Goal: Transaction & Acquisition: Book appointment/travel/reservation

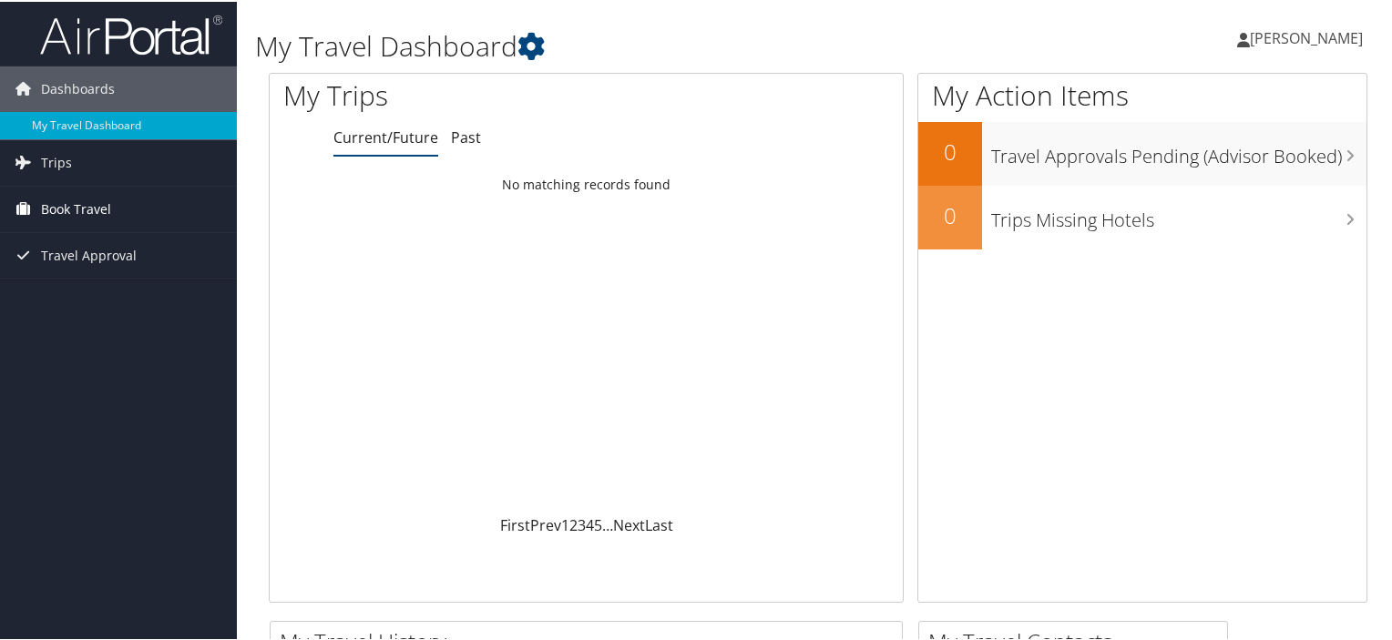
click at [84, 205] on span "Book Travel" at bounding box center [76, 208] width 70 height 46
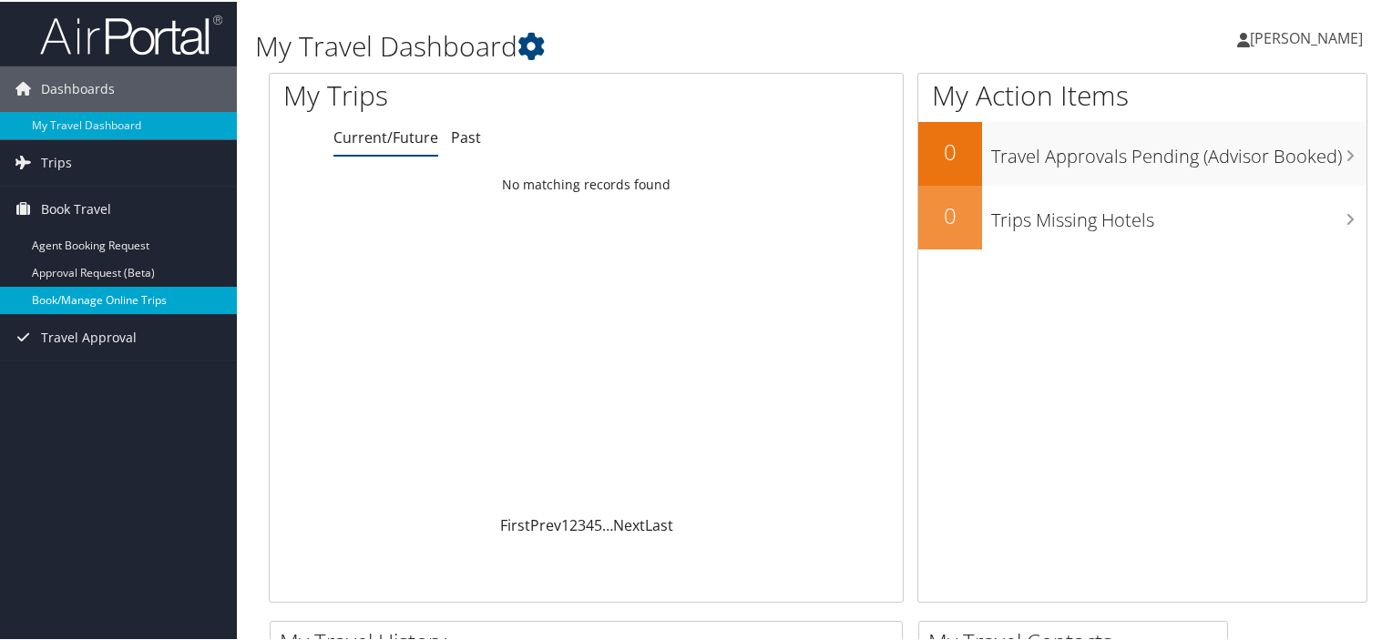
click at [74, 292] on link "Book/Manage Online Trips" at bounding box center [118, 298] width 237 height 27
